Goal: Obtain resource: Obtain resource

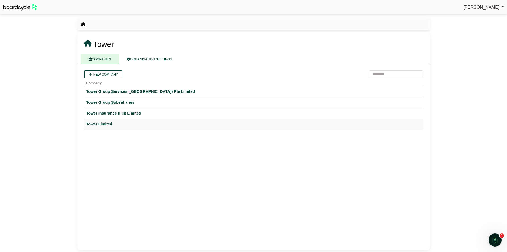
click at [96, 124] on div "Tower Limited" at bounding box center [253, 124] width 335 height 6
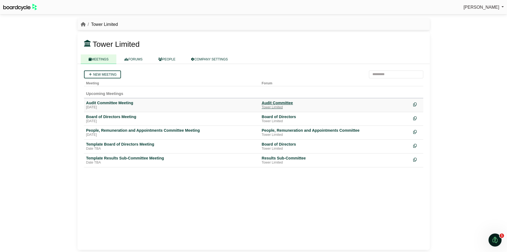
click at [284, 102] on div "Audit Committee" at bounding box center [335, 102] width 147 height 5
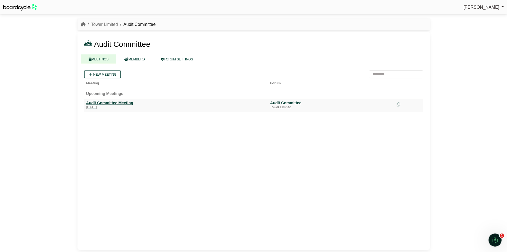
click at [123, 102] on div "Audit Committee Meeting" at bounding box center [176, 102] width 180 height 5
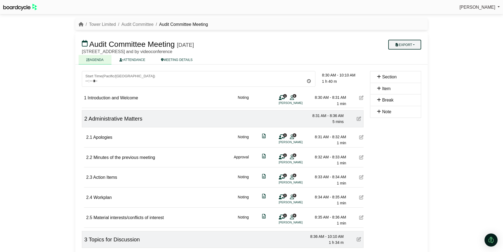
click at [397, 46] on icon "button" at bounding box center [397, 44] width 4 height 3
click at [402, 61] on link "Run Sheet" at bounding box center [411, 62] width 47 height 8
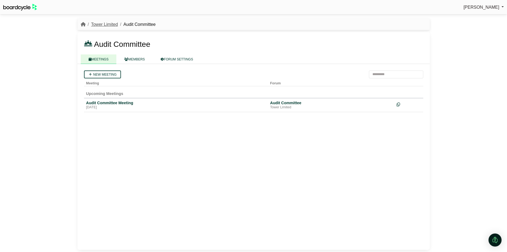
click at [103, 24] on link "Tower Limited" at bounding box center [104, 24] width 27 height 5
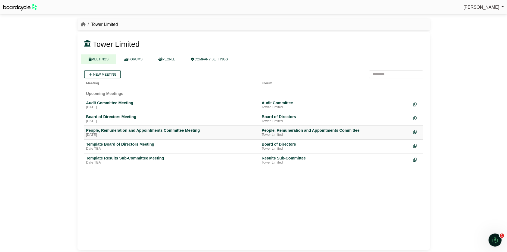
click at [127, 132] on div "People, Remuneration and Appointments Committee Meeting" at bounding box center [171, 130] width 171 height 5
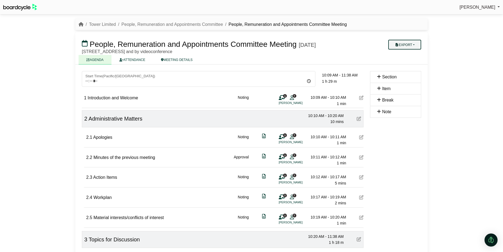
click at [416, 47] on button "Export" at bounding box center [404, 45] width 33 height 10
click at [408, 64] on link "Run Sheet" at bounding box center [411, 62] width 47 height 8
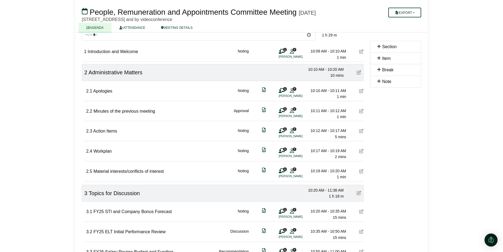
scroll to position [82, 0]
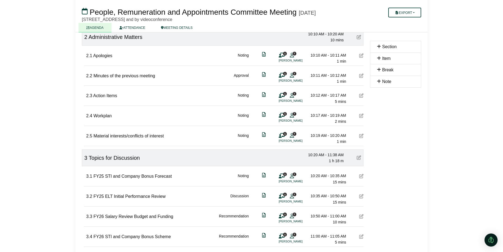
click at [452, 170] on html "Arna Neems Sign Out Tower Limited People, Remuneration and Appointments Committ…" at bounding box center [251, 44] width 503 height 252
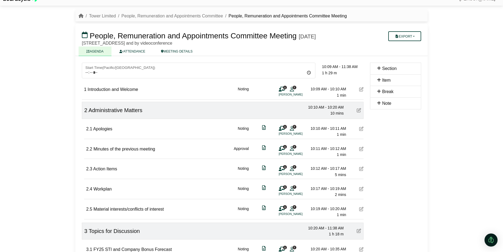
scroll to position [0, 0]
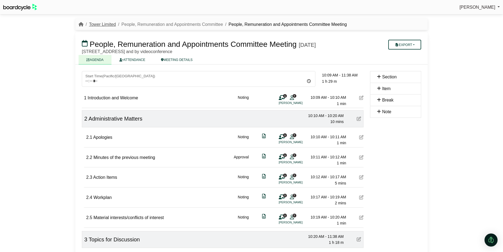
click at [101, 26] on link "Tower Limited" at bounding box center [102, 24] width 27 height 5
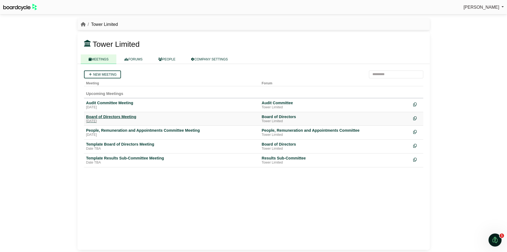
click at [113, 118] on div "Board of Directors Meeting" at bounding box center [171, 116] width 171 height 5
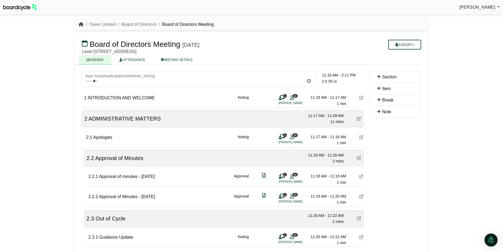
click at [80, 25] on icon "breadcrumb" at bounding box center [81, 24] width 5 height 4
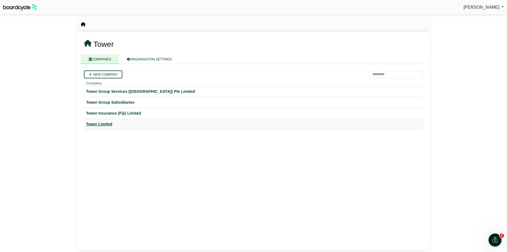
click at [97, 125] on div "Tower Limited" at bounding box center [253, 124] width 335 height 6
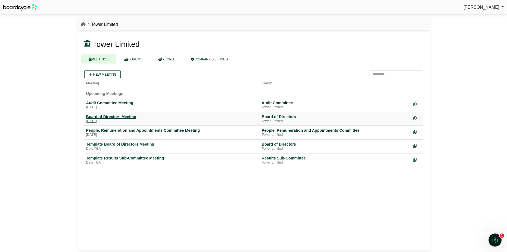
click at [106, 116] on div "Board of Directors Meeting" at bounding box center [171, 116] width 171 height 5
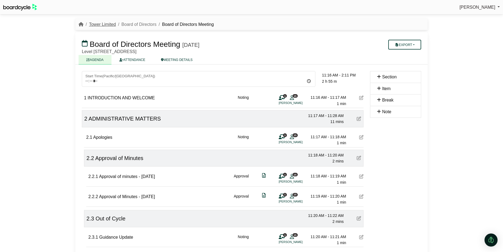
click at [106, 25] on link "Tower Limited" at bounding box center [102, 24] width 27 height 5
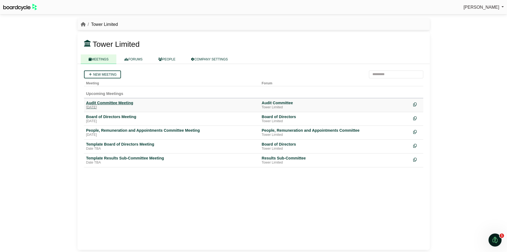
click at [117, 102] on div "Audit Committee Meeting" at bounding box center [171, 102] width 171 height 5
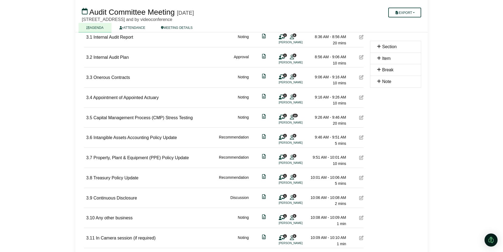
scroll to position [248, 0]
